Goal: Feedback & Contribution: Leave review/rating

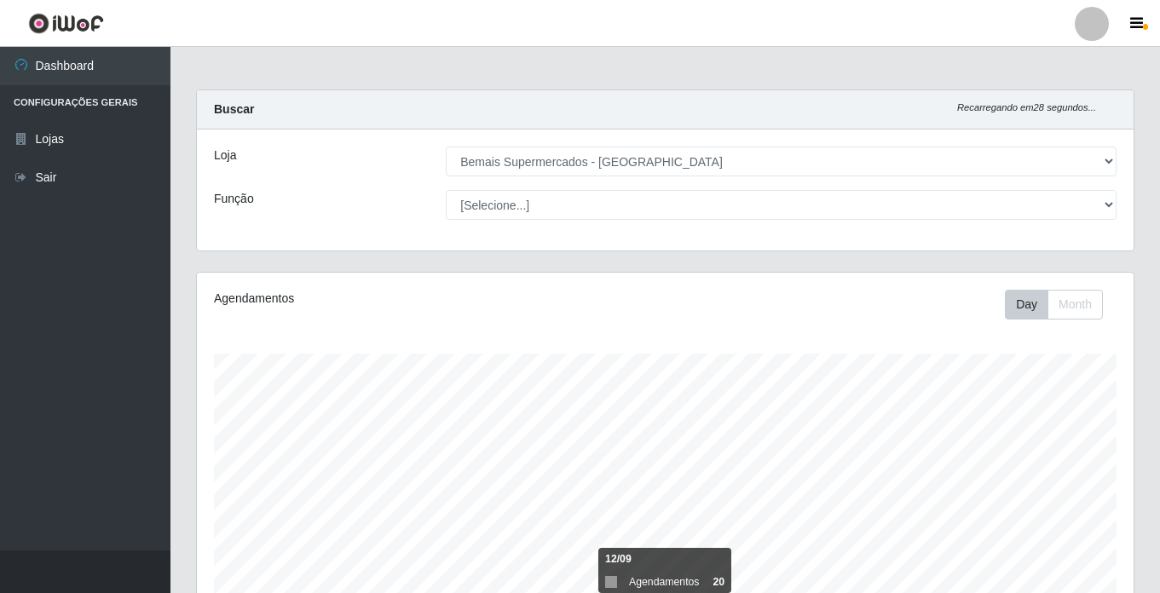
select select "250"
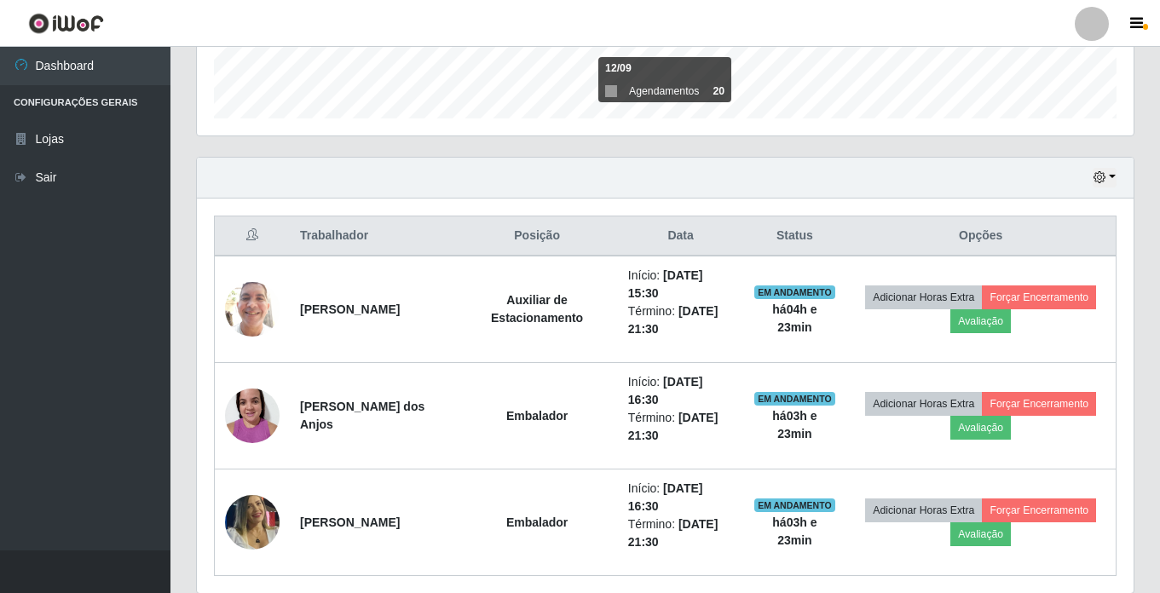
scroll to position [354, 937]
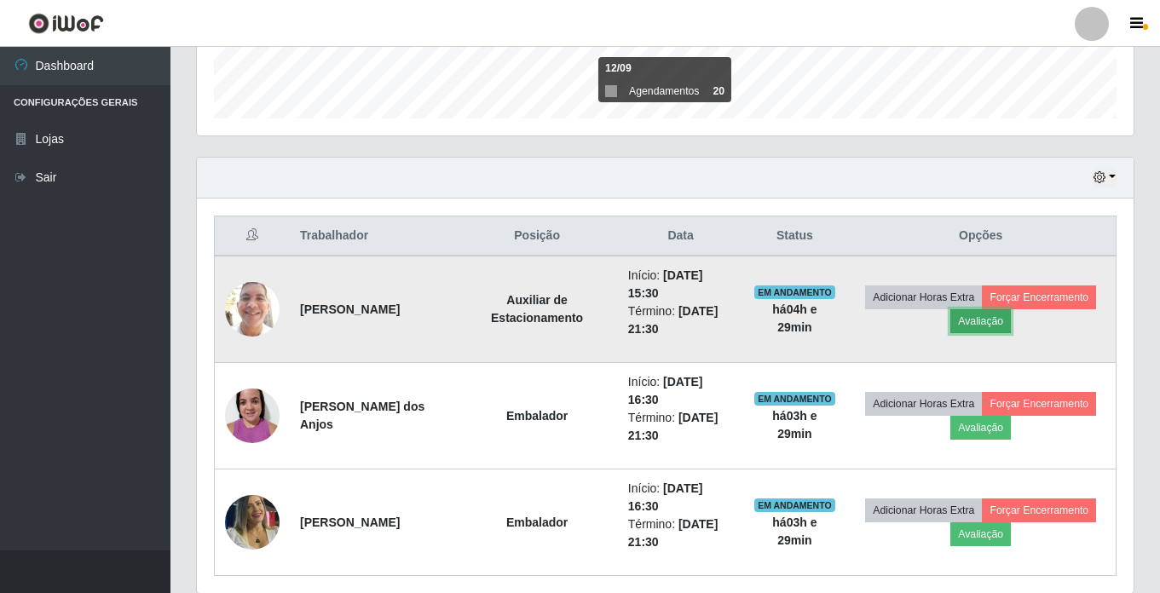
click at [997, 328] on button "Avaliação" at bounding box center [980, 321] width 61 height 24
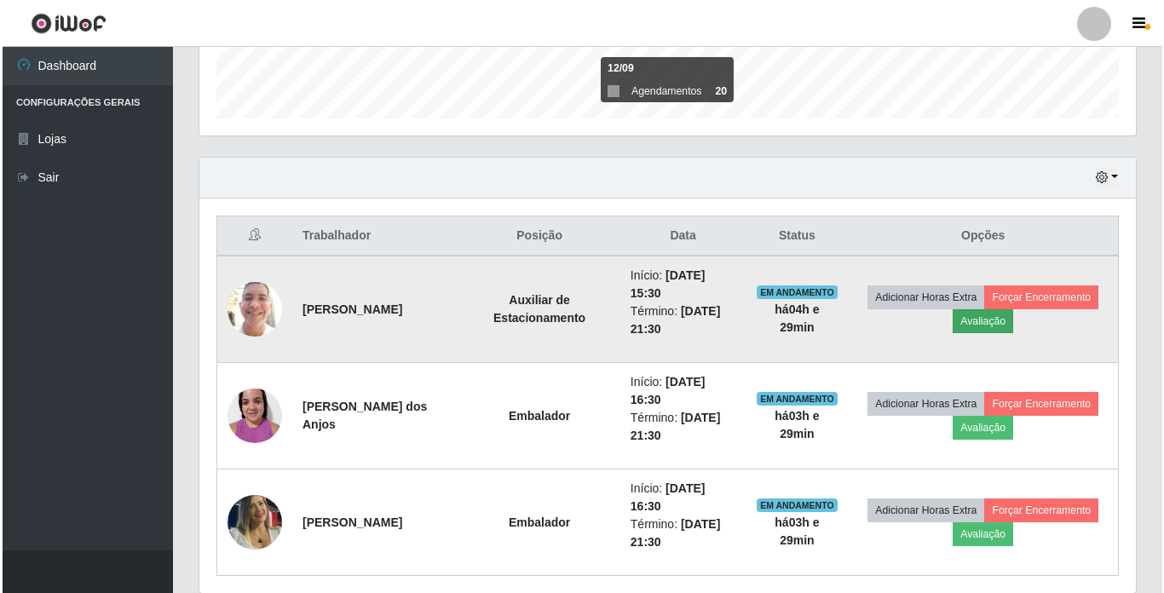
scroll to position [354, 928]
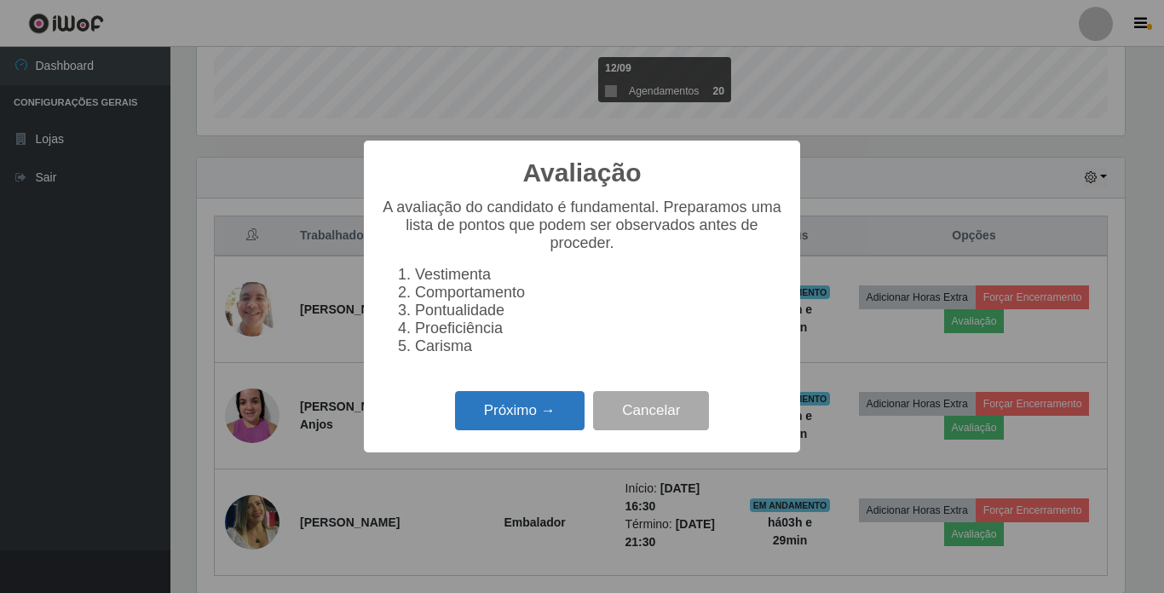
click at [567, 416] on button "Próximo →" at bounding box center [520, 411] width 130 height 40
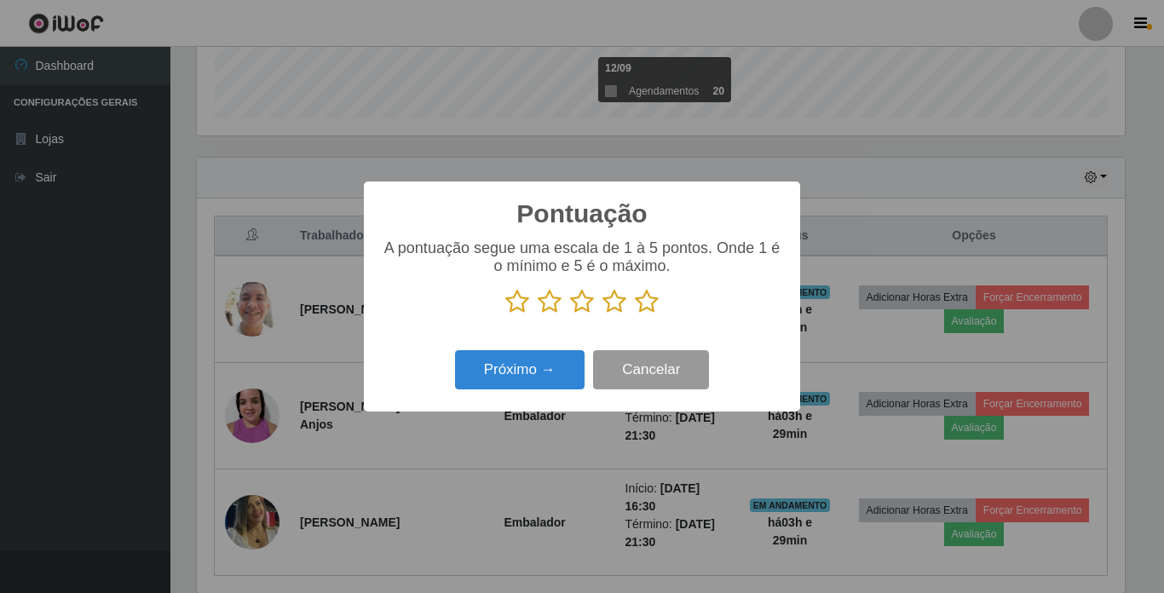
scroll to position [852013, 851438]
click at [647, 312] on icon at bounding box center [647, 302] width 24 height 26
click at [635, 315] on input "radio" at bounding box center [635, 315] width 0 height 0
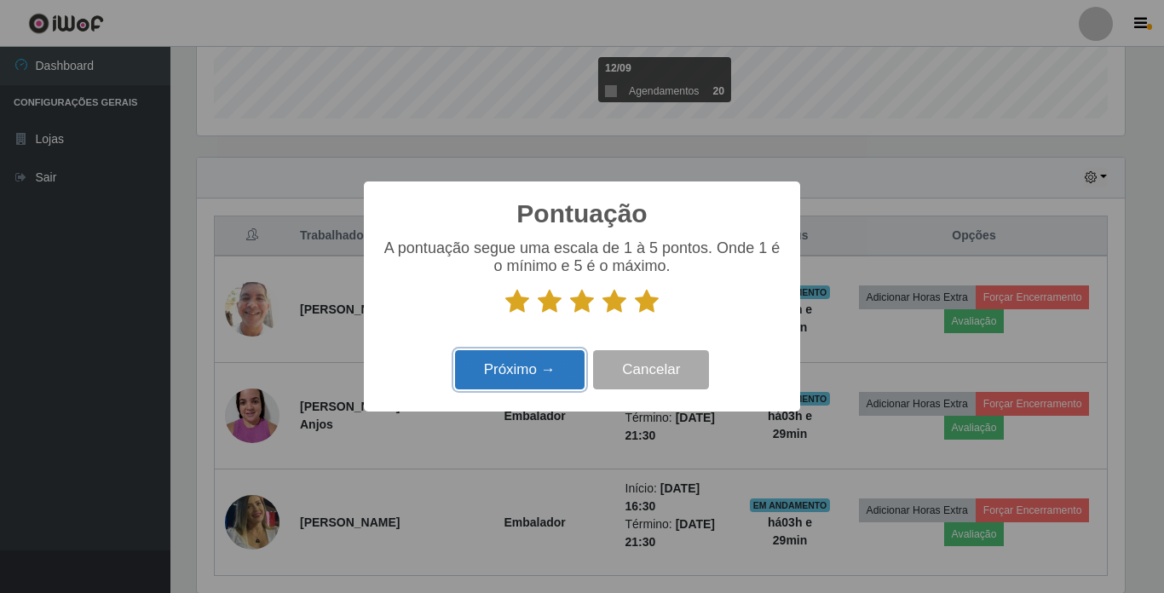
click at [546, 365] on button "Próximo →" at bounding box center [520, 370] width 130 height 40
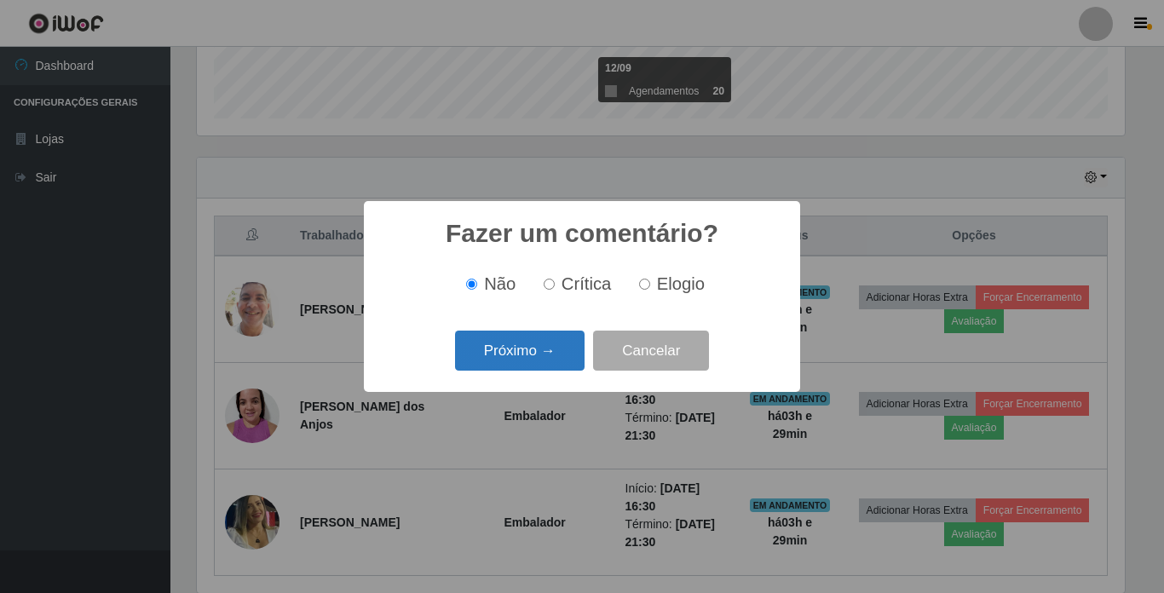
click at [550, 353] on button "Próximo →" at bounding box center [520, 351] width 130 height 40
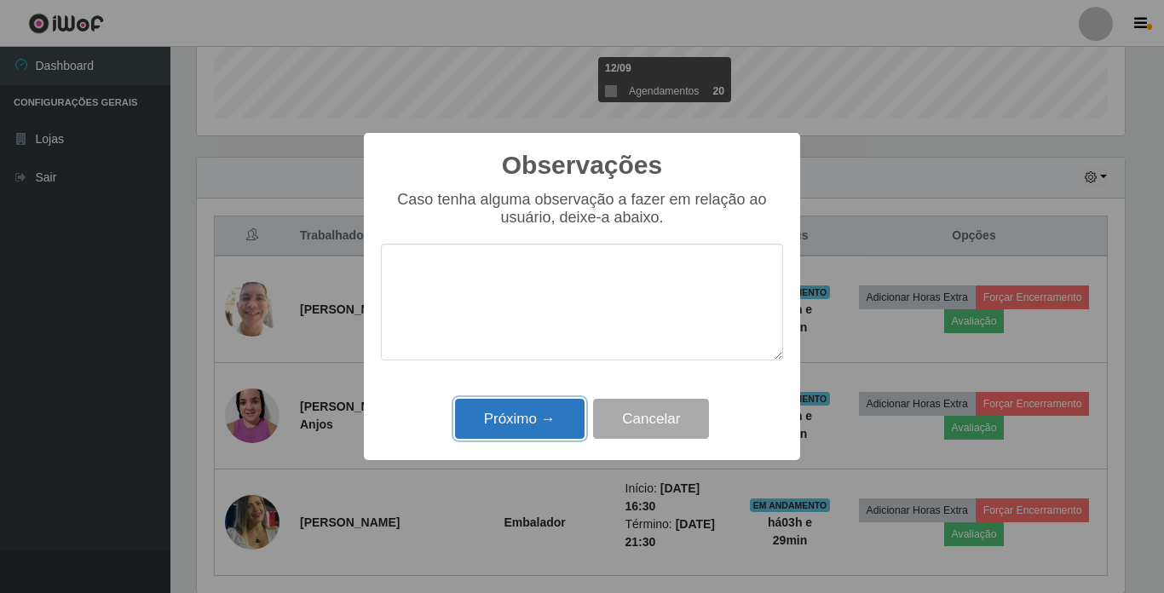
click at [534, 407] on button "Próximo →" at bounding box center [520, 419] width 130 height 40
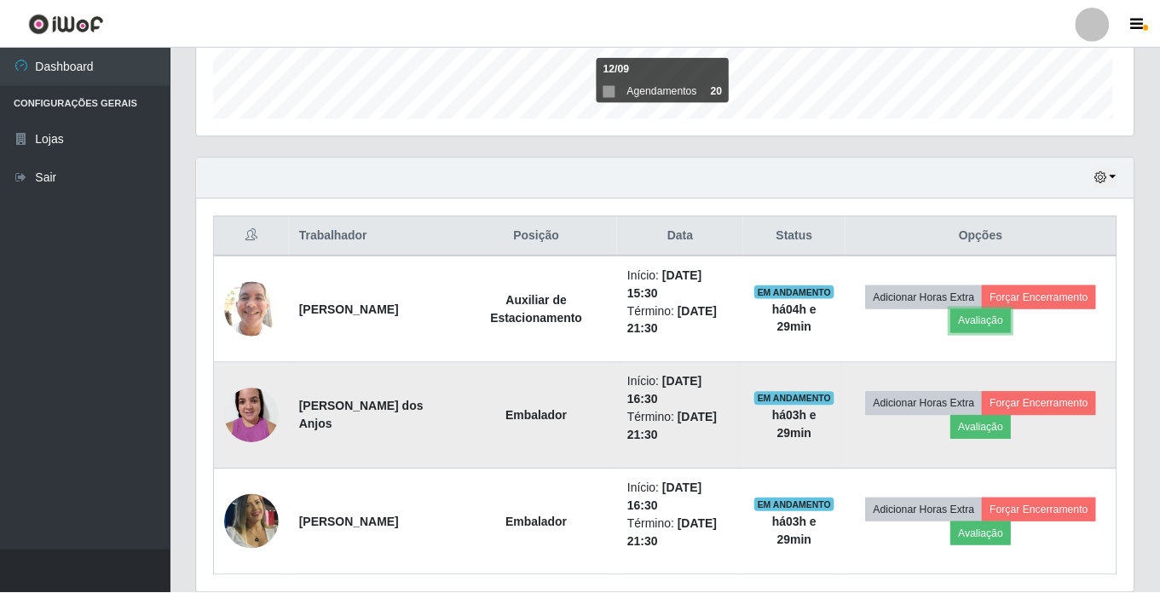
scroll to position [354, 937]
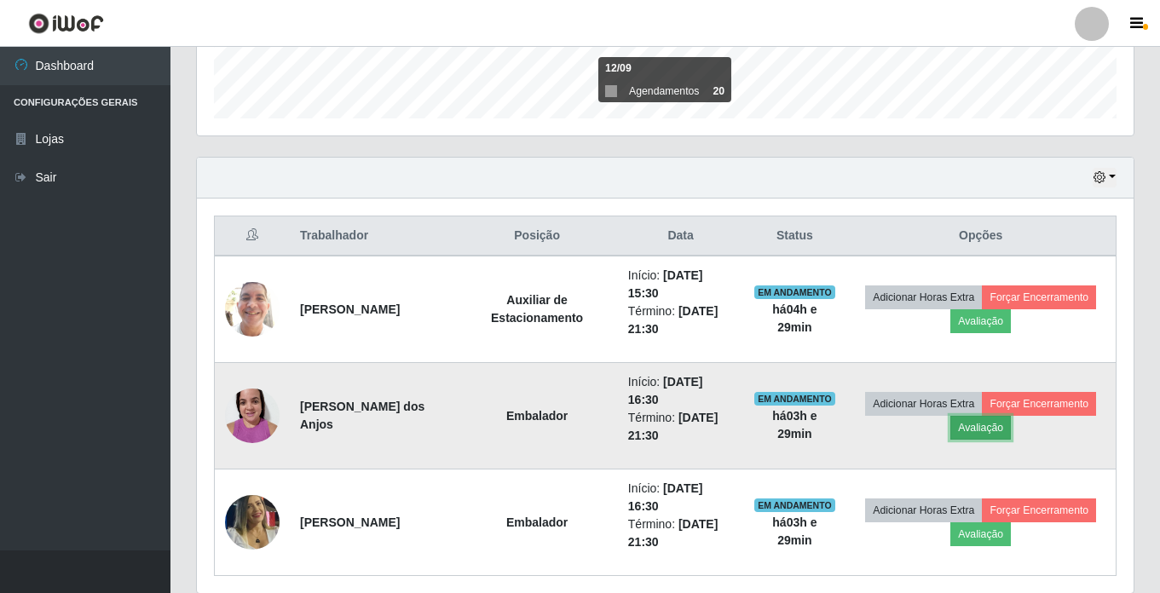
click at [982, 430] on button "Avaliação" at bounding box center [980, 428] width 61 height 24
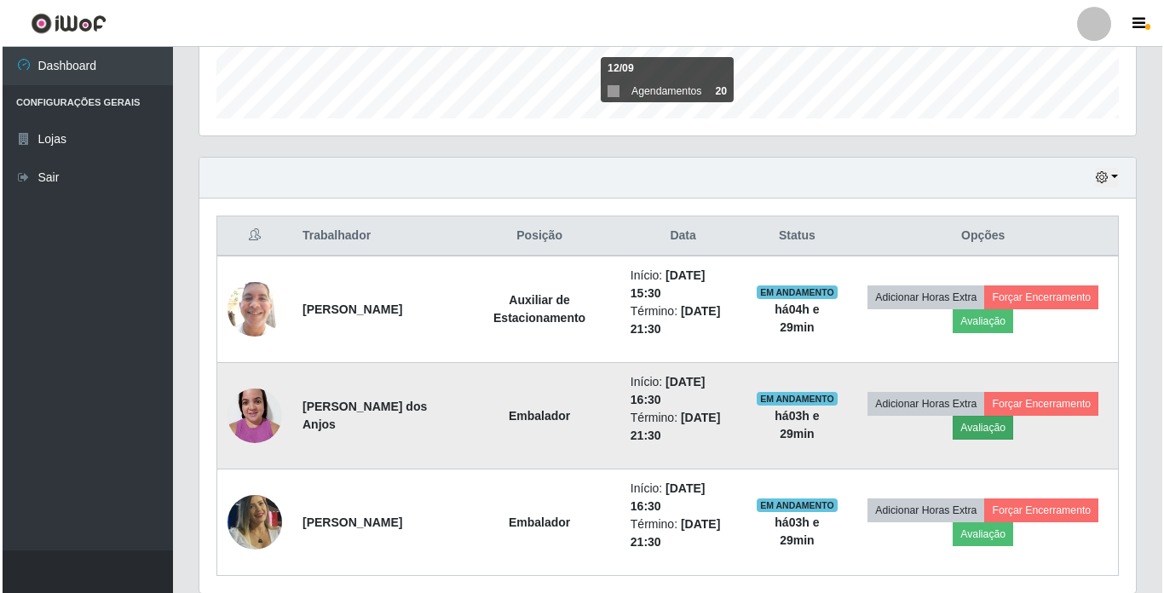
scroll to position [354, 928]
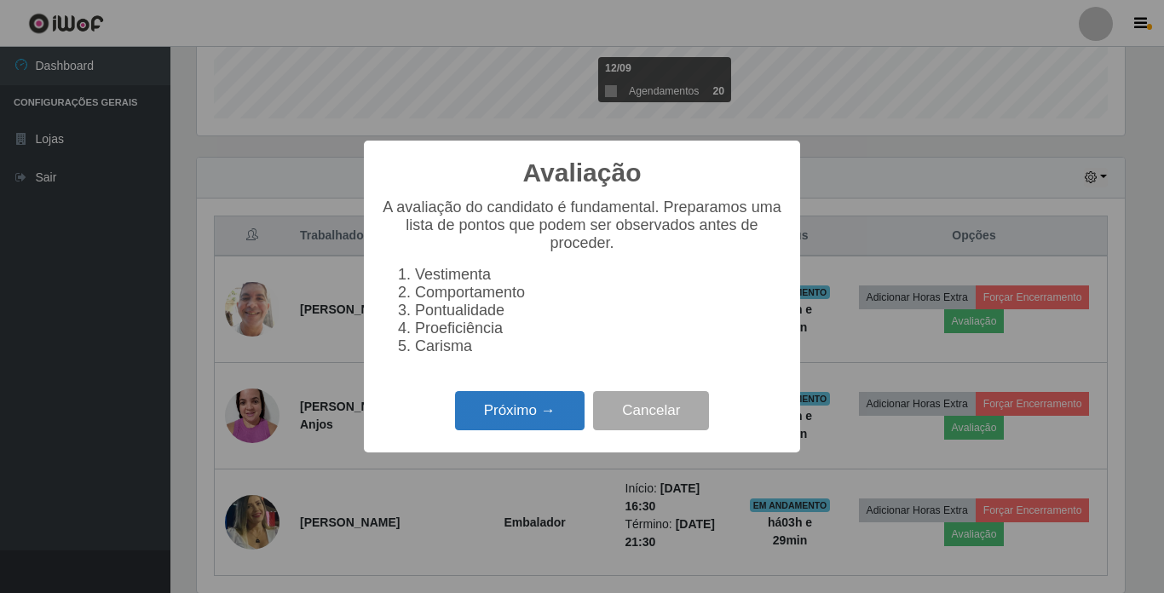
click at [518, 424] on button "Próximo →" at bounding box center [520, 411] width 130 height 40
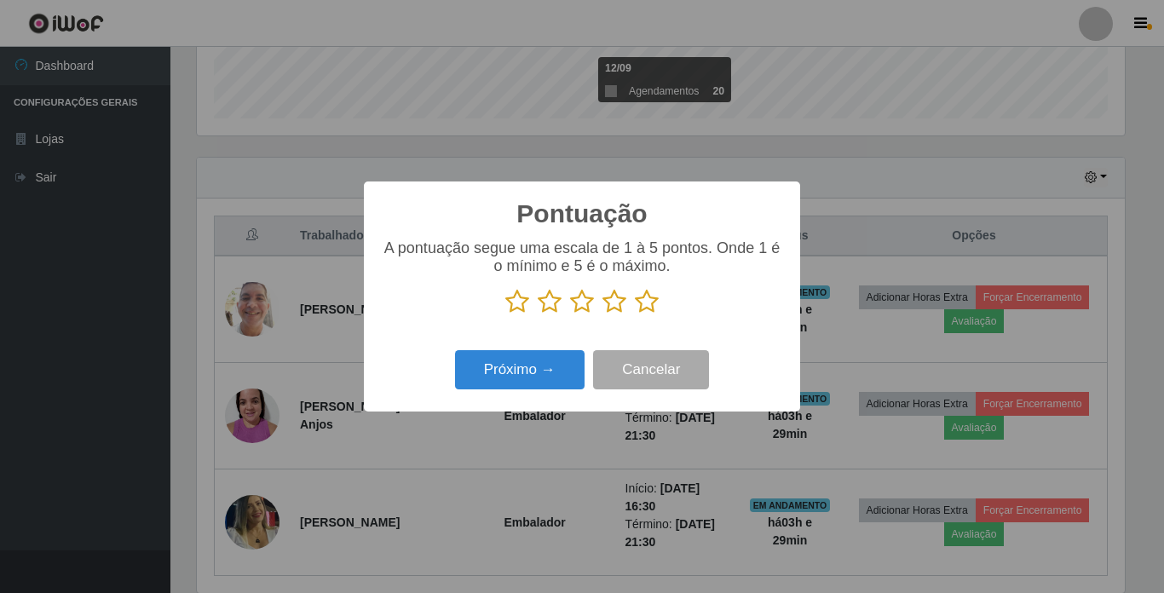
scroll to position [852013, 851438]
click at [644, 296] on icon at bounding box center [647, 302] width 24 height 26
click at [635, 315] on input "radio" at bounding box center [635, 315] width 0 height 0
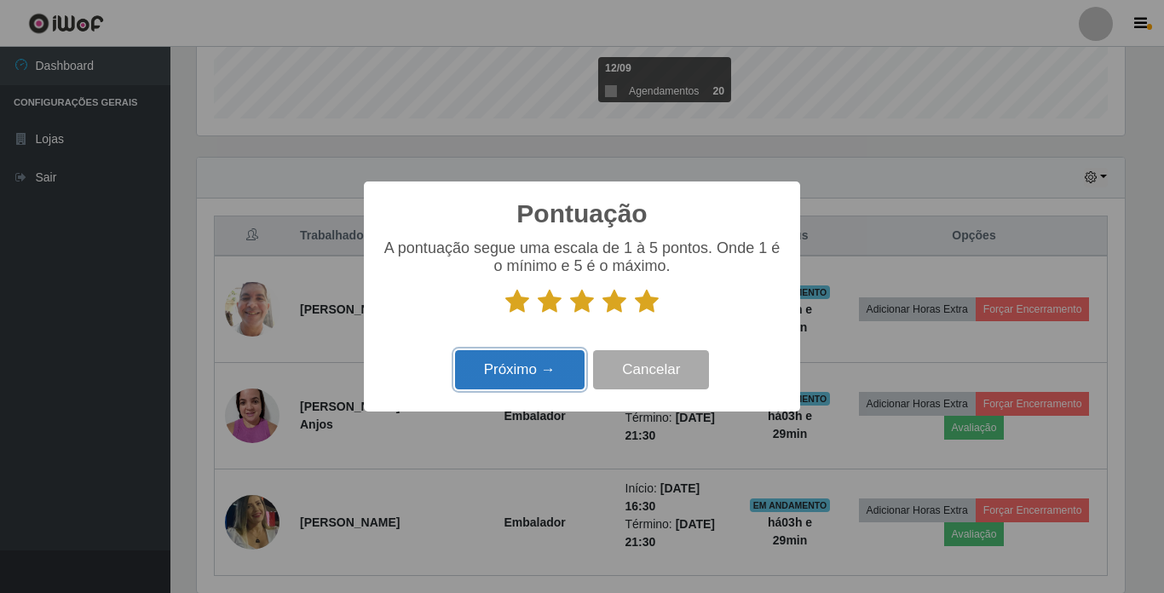
click at [542, 374] on button "Próximo →" at bounding box center [520, 370] width 130 height 40
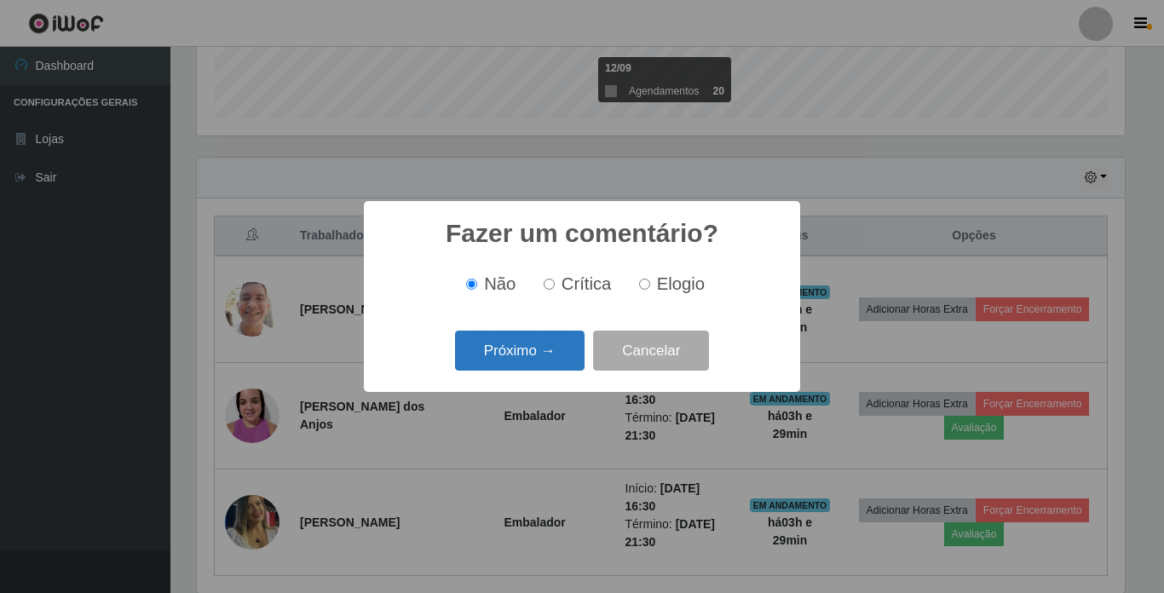
click at [551, 365] on button "Próximo →" at bounding box center [520, 351] width 130 height 40
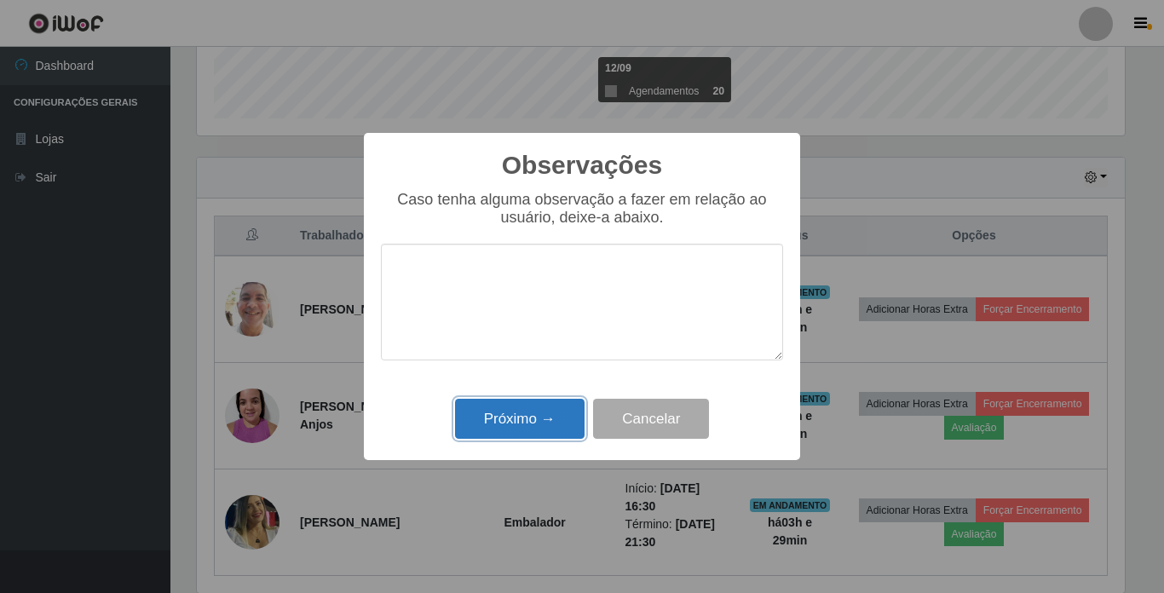
click at [529, 414] on button "Próximo →" at bounding box center [520, 419] width 130 height 40
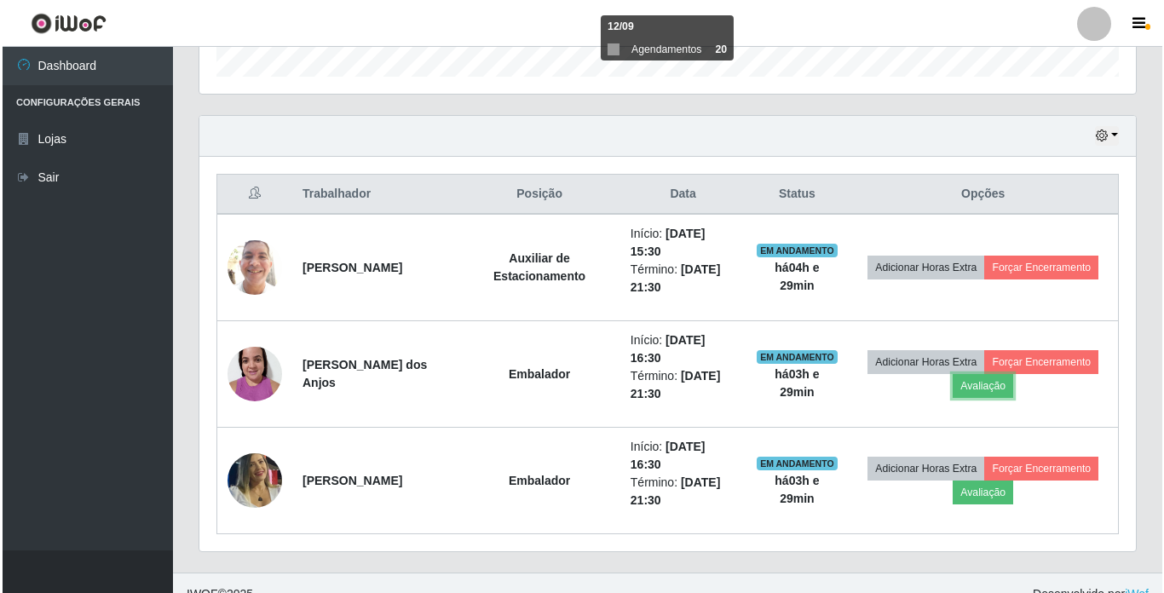
scroll to position [555, 0]
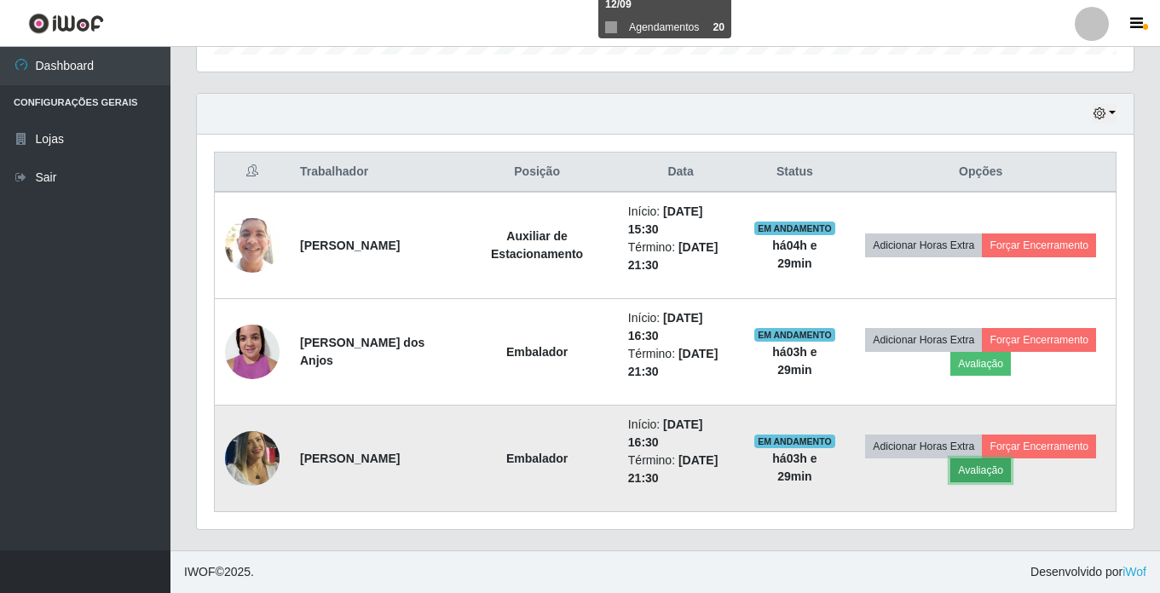
click at [981, 476] on button "Avaliação" at bounding box center [980, 471] width 61 height 24
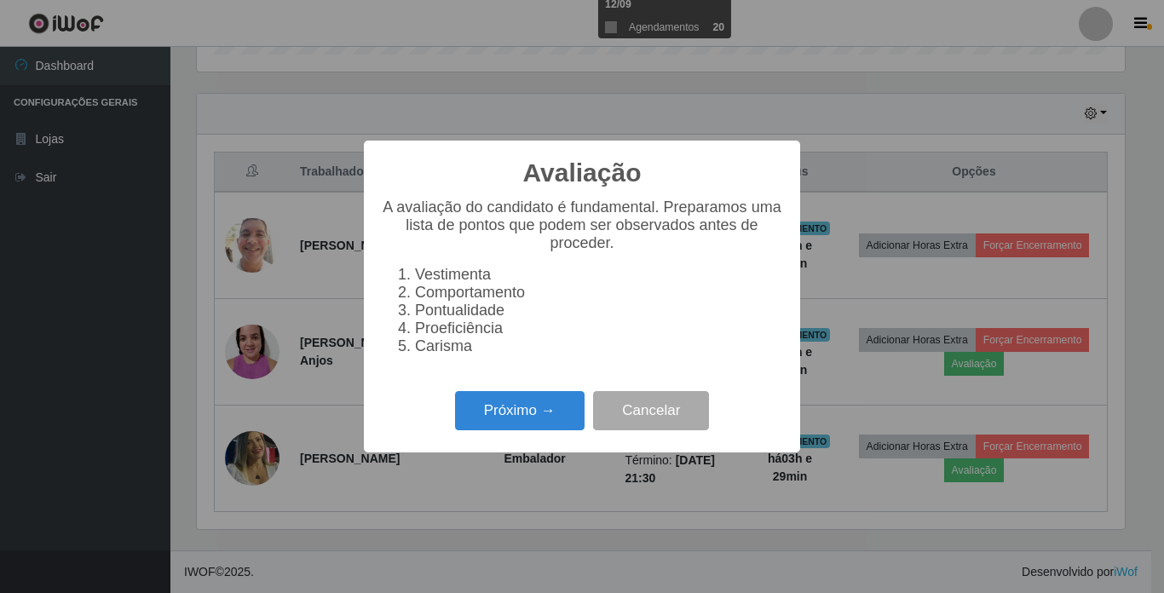
scroll to position [354, 928]
click at [530, 411] on button "Próximo →" at bounding box center [520, 411] width 130 height 40
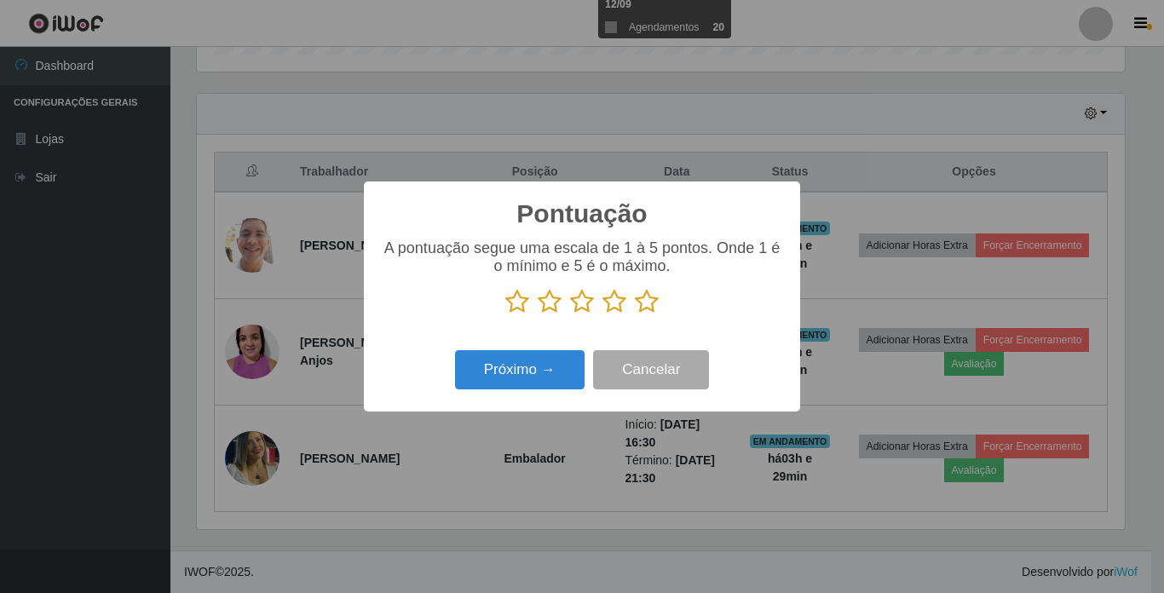
click at [624, 309] on icon at bounding box center [615, 302] width 24 height 26
click at [603, 315] on input "radio" at bounding box center [603, 315] width 0 height 0
click at [547, 358] on button "Próximo →" at bounding box center [520, 370] width 130 height 40
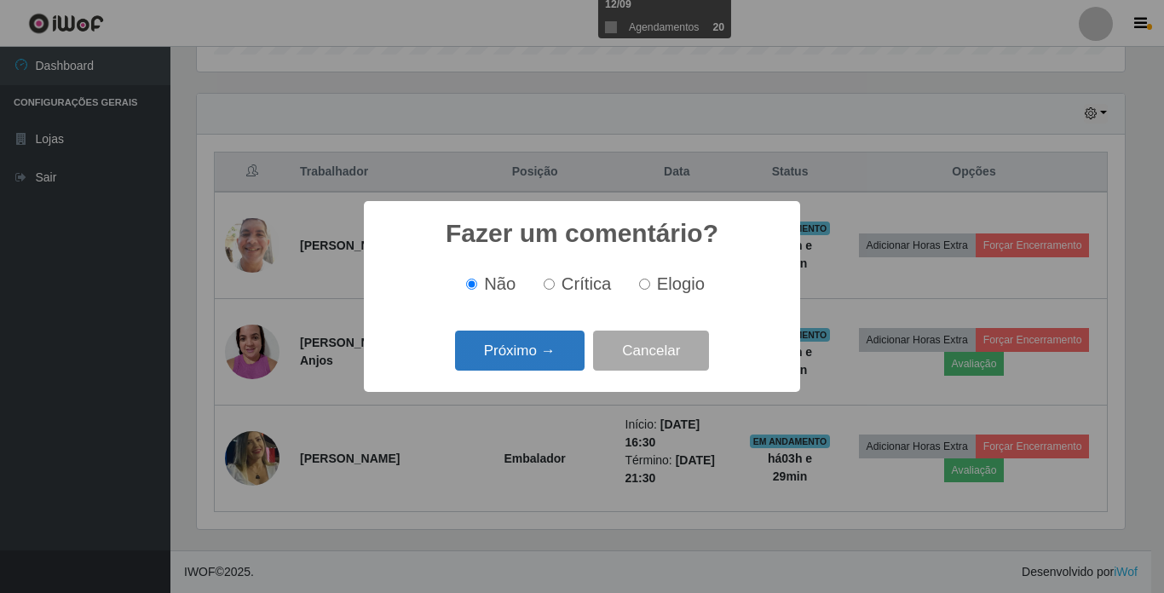
click at [551, 352] on button "Próximo →" at bounding box center [520, 351] width 130 height 40
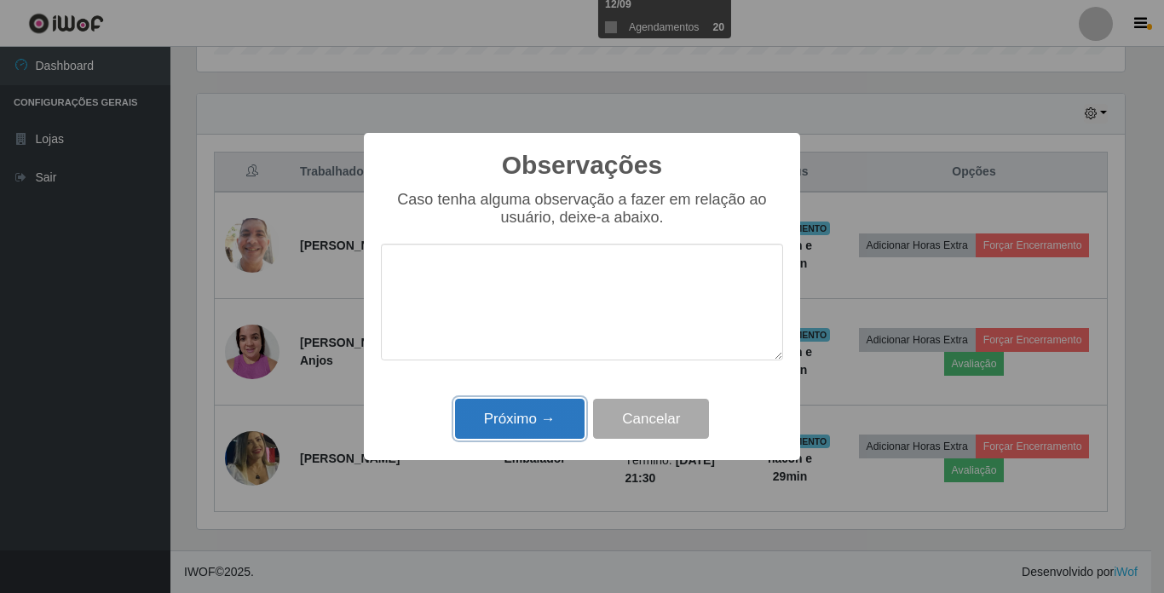
click at [539, 425] on button "Próximo →" at bounding box center [520, 419] width 130 height 40
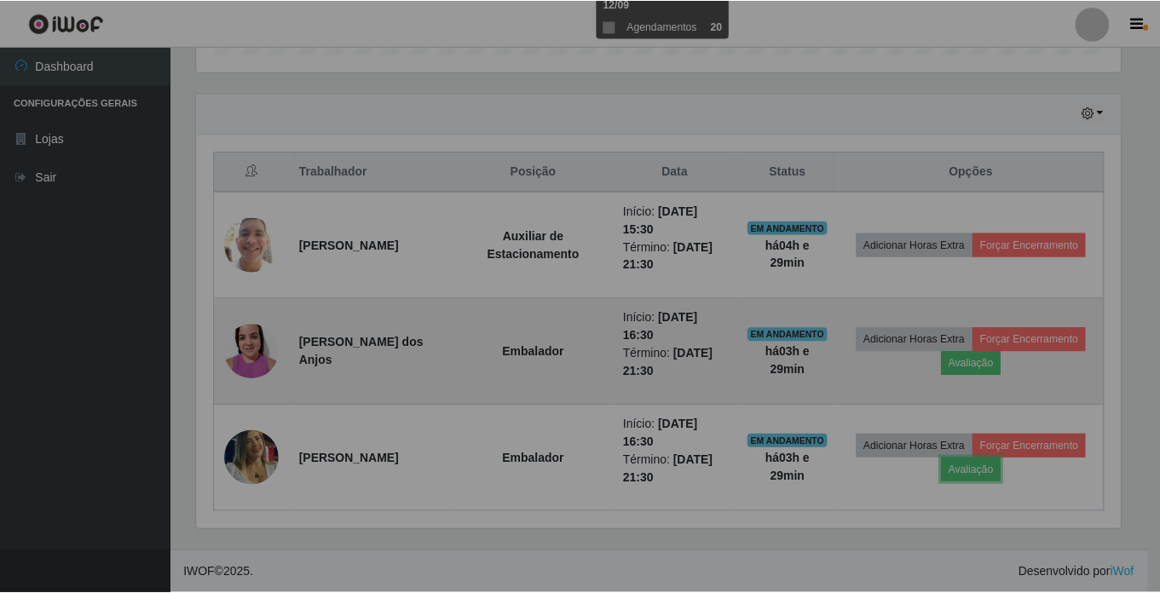
scroll to position [354, 937]
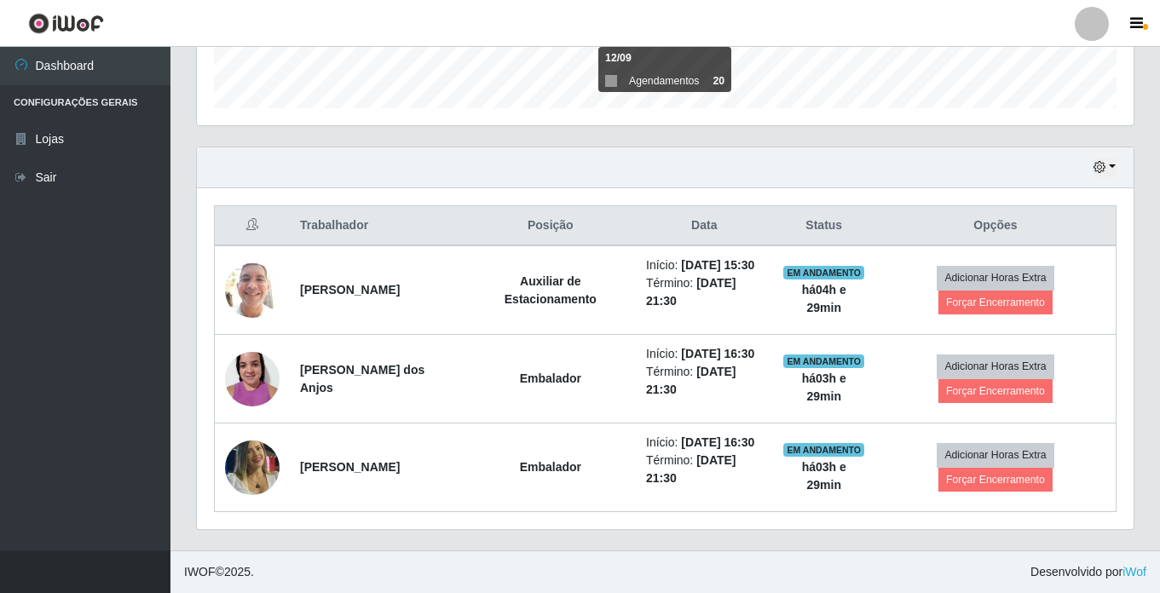
click at [614, 147] on div "Hoje 1 dia 3 dias 1 Semana Não encerrados" at bounding box center [665, 167] width 937 height 41
